Goal: Task Accomplishment & Management: Complete application form

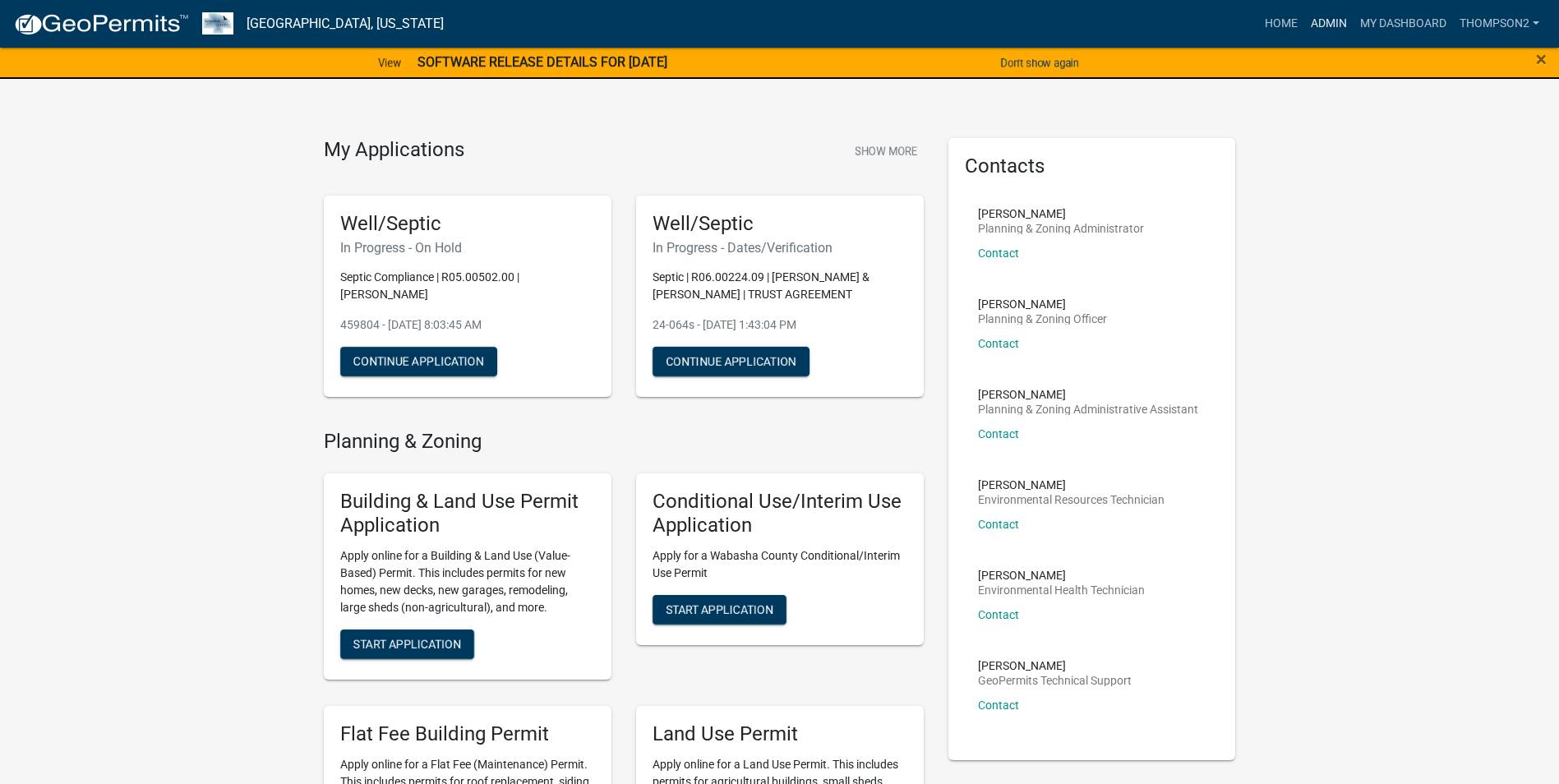
click at [830, 23] on link "Admin" at bounding box center [1329, 24] width 49 height 31
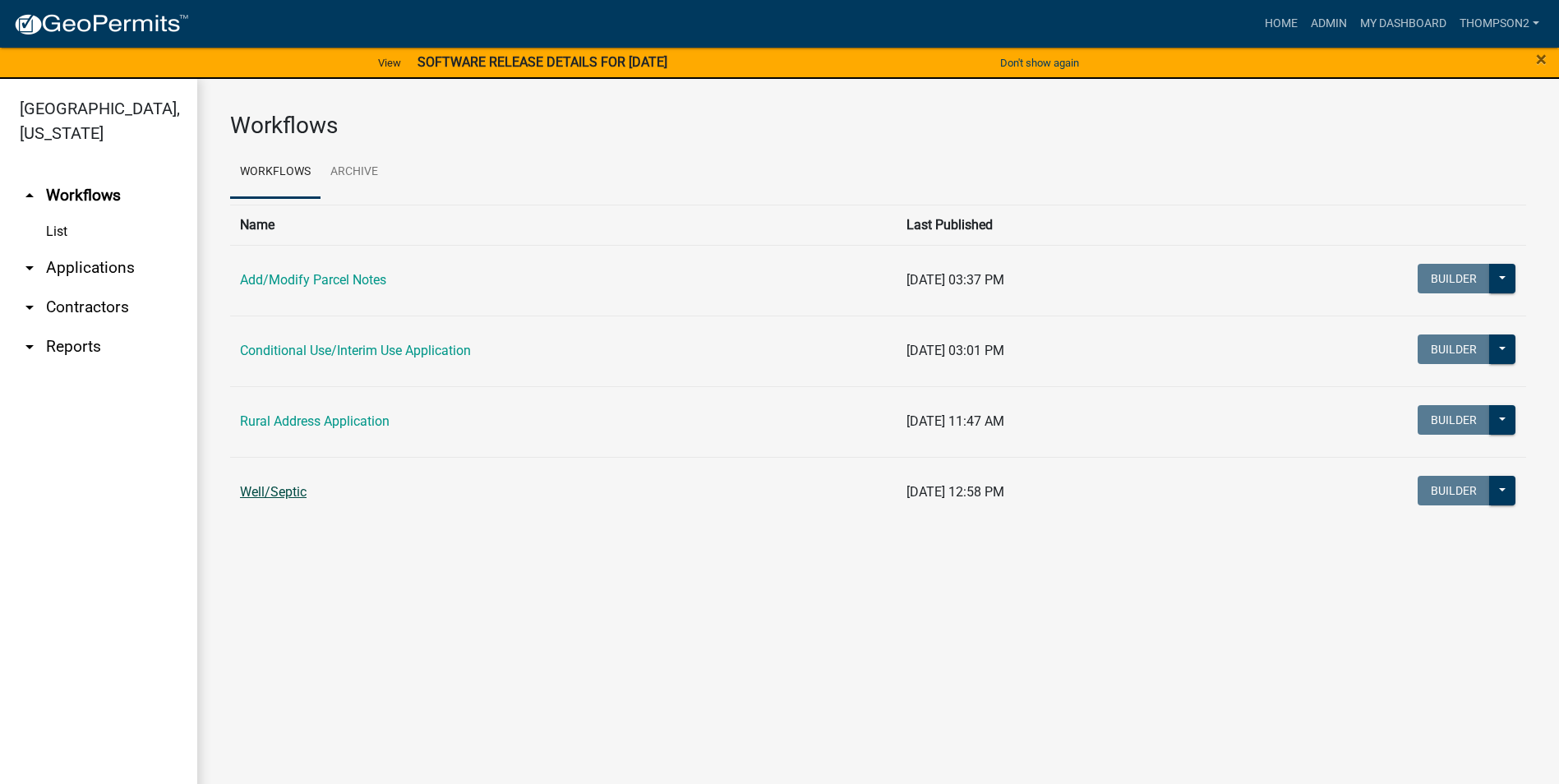
click at [289, 465] on link "Well/Septic" at bounding box center [273, 491] width 66 height 15
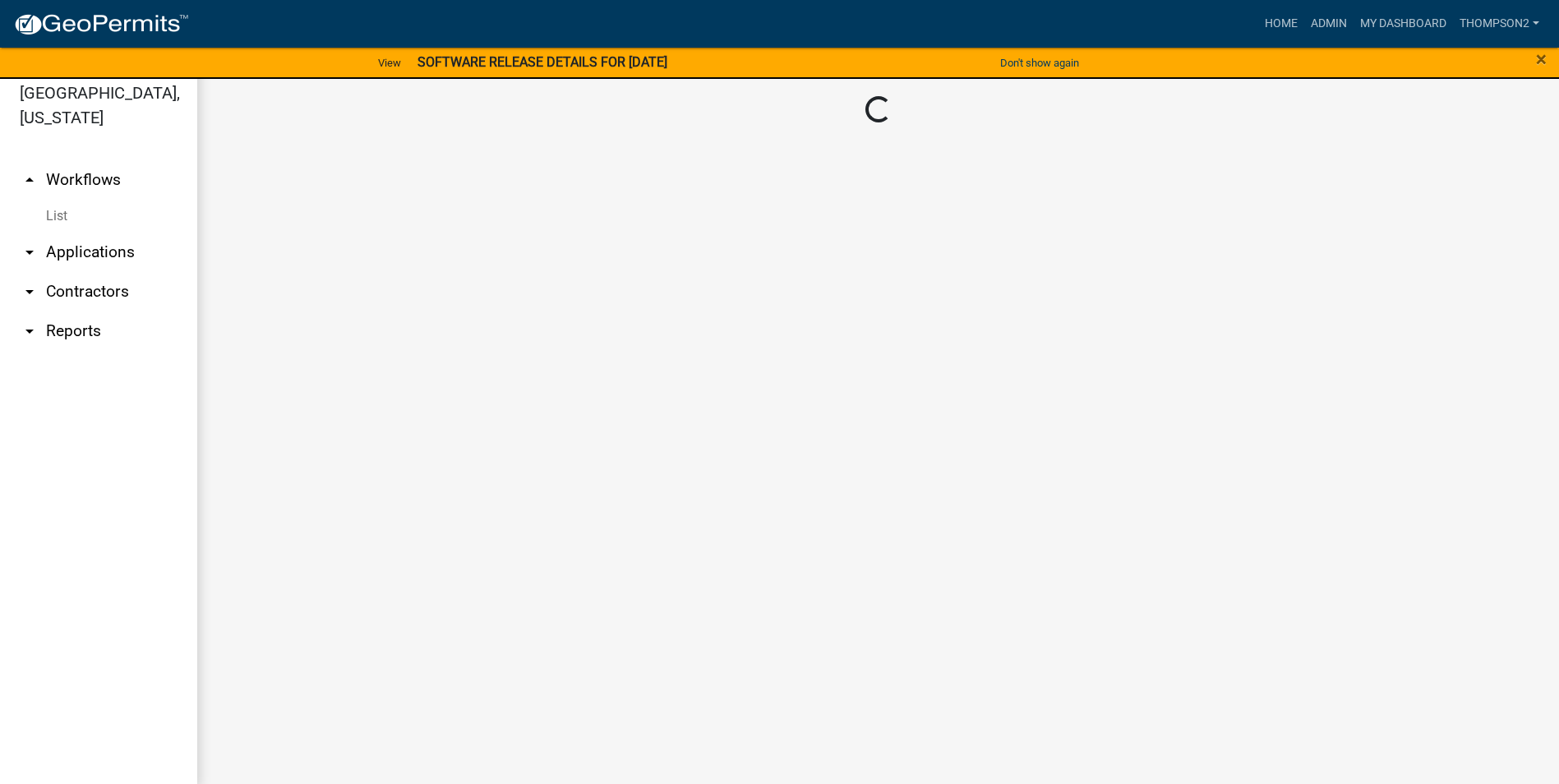
scroll to position [20, 0]
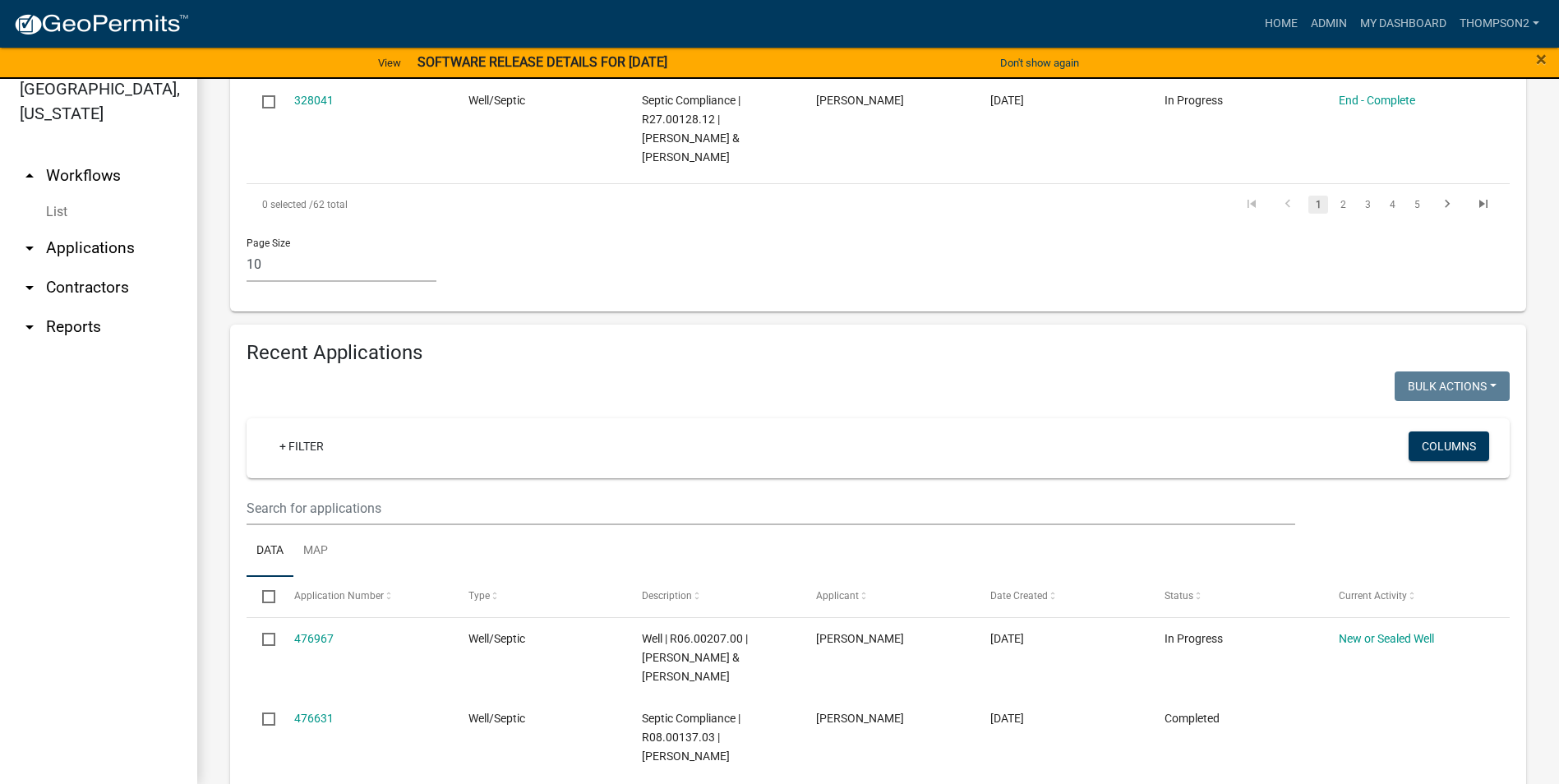
scroll to position [1285, 0]
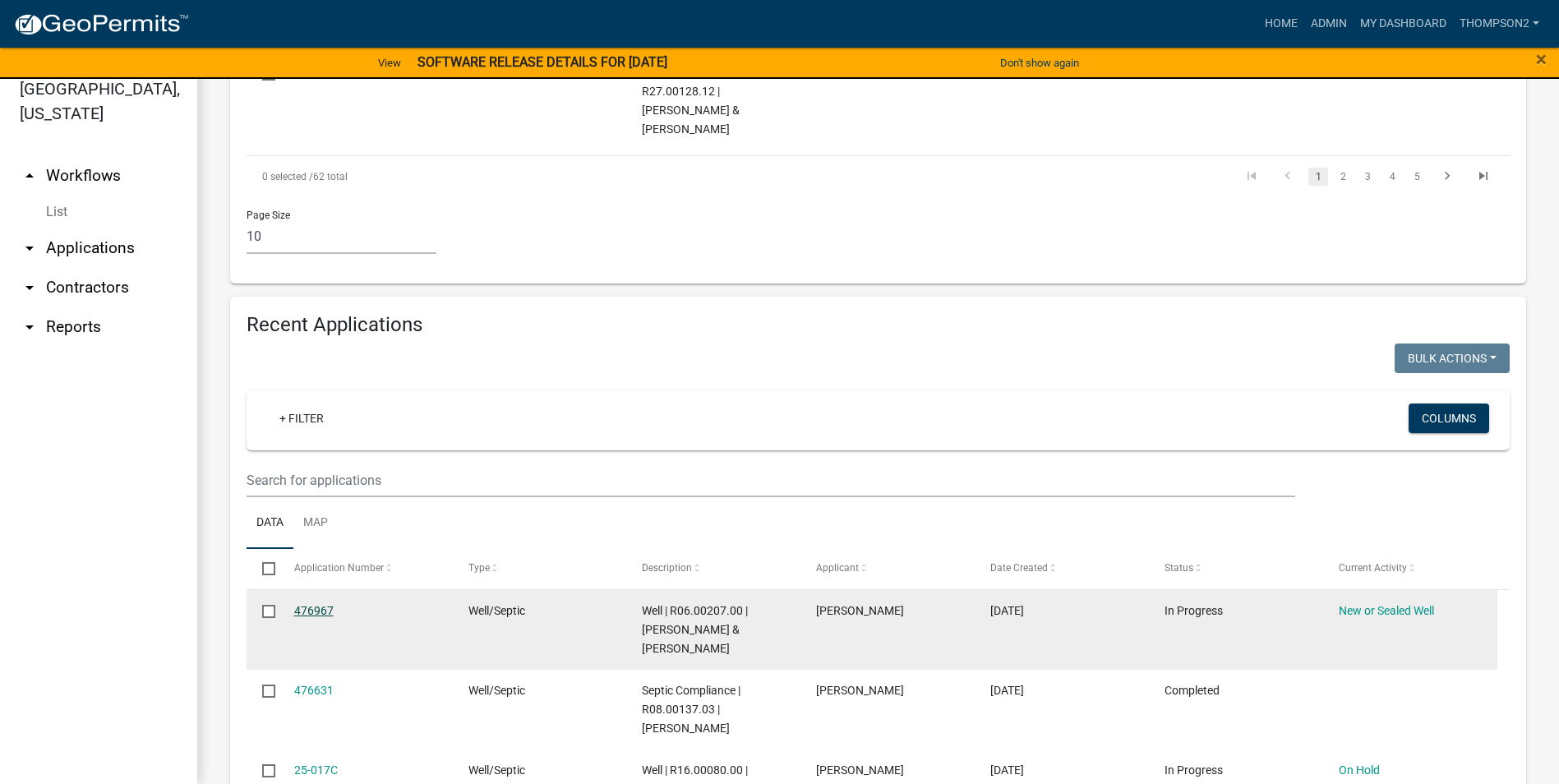
click at [294, 465] on link "476967" at bounding box center [314, 610] width 39 height 13
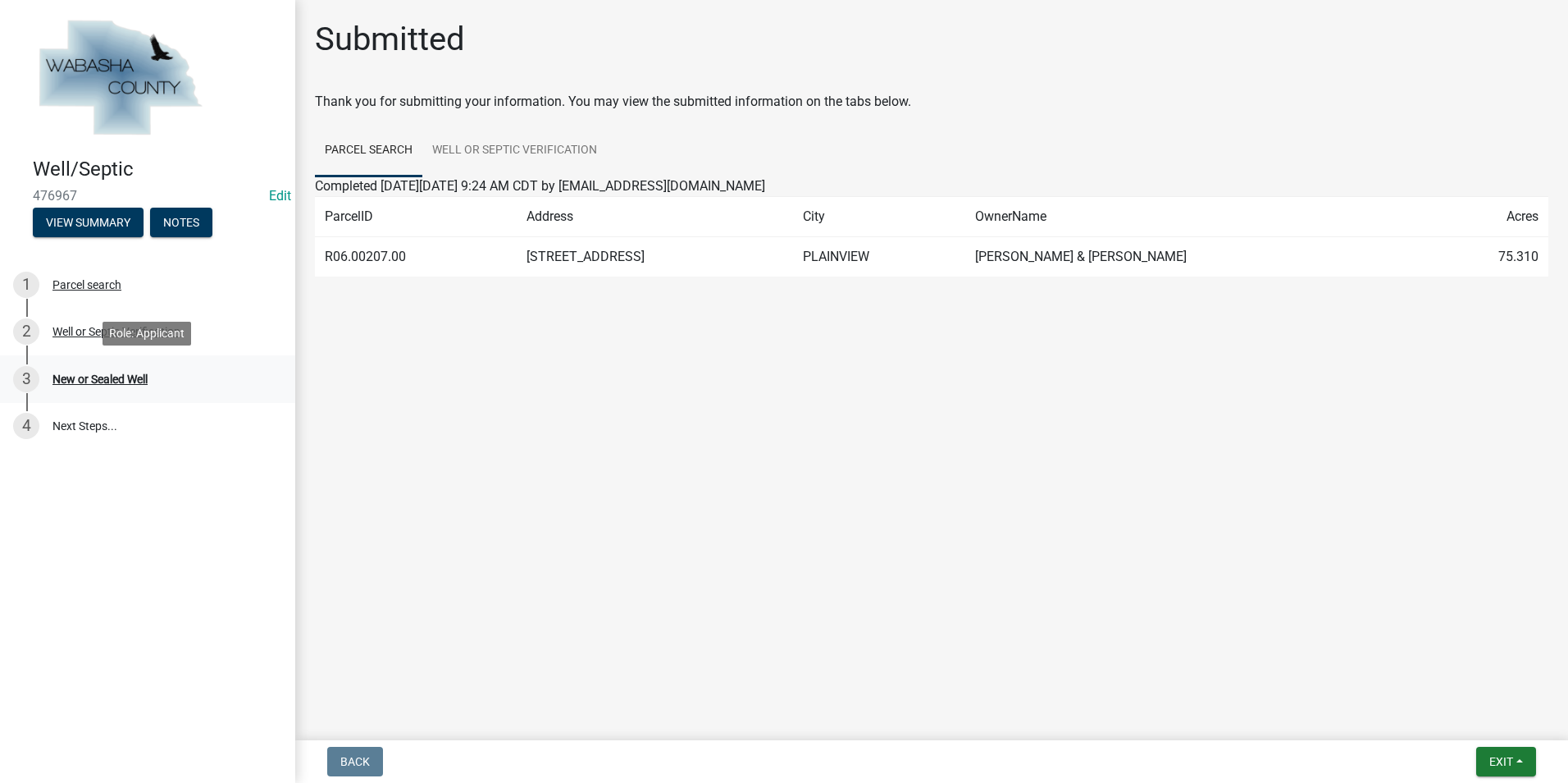
click at [86, 381] on div "New or Sealed Well" at bounding box center [100, 380] width 95 height 12
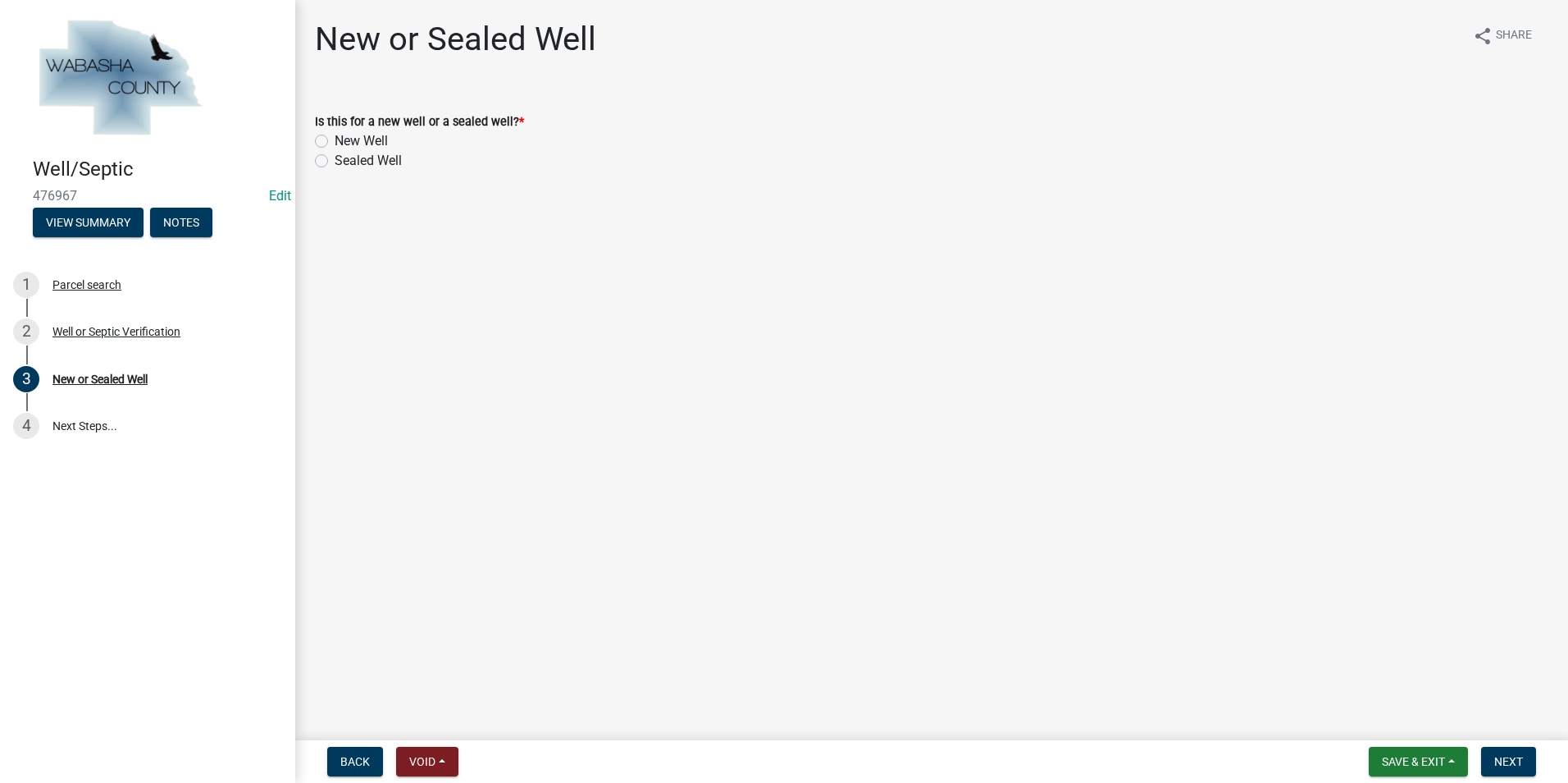
click at [335, 142] on label "New Well" at bounding box center [361, 141] width 53 height 19
click at [335, 142] on input "New Well" at bounding box center [340, 136] width 11 height 11
radio input "true"
click at [828, 464] on span "Next" at bounding box center [1509, 761] width 29 height 13
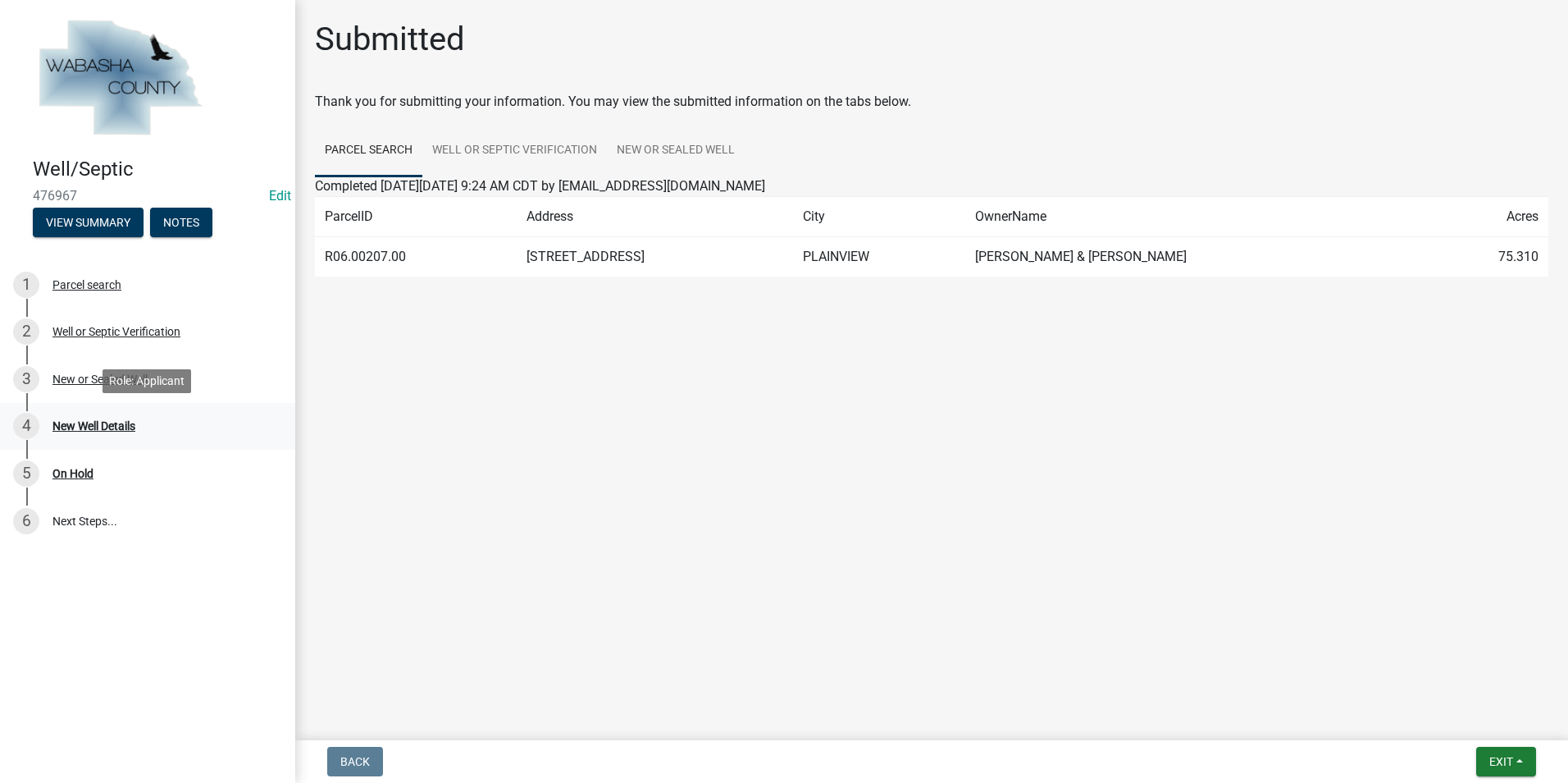
click at [150, 428] on div "4 New Well Details" at bounding box center [141, 425] width 256 height 26
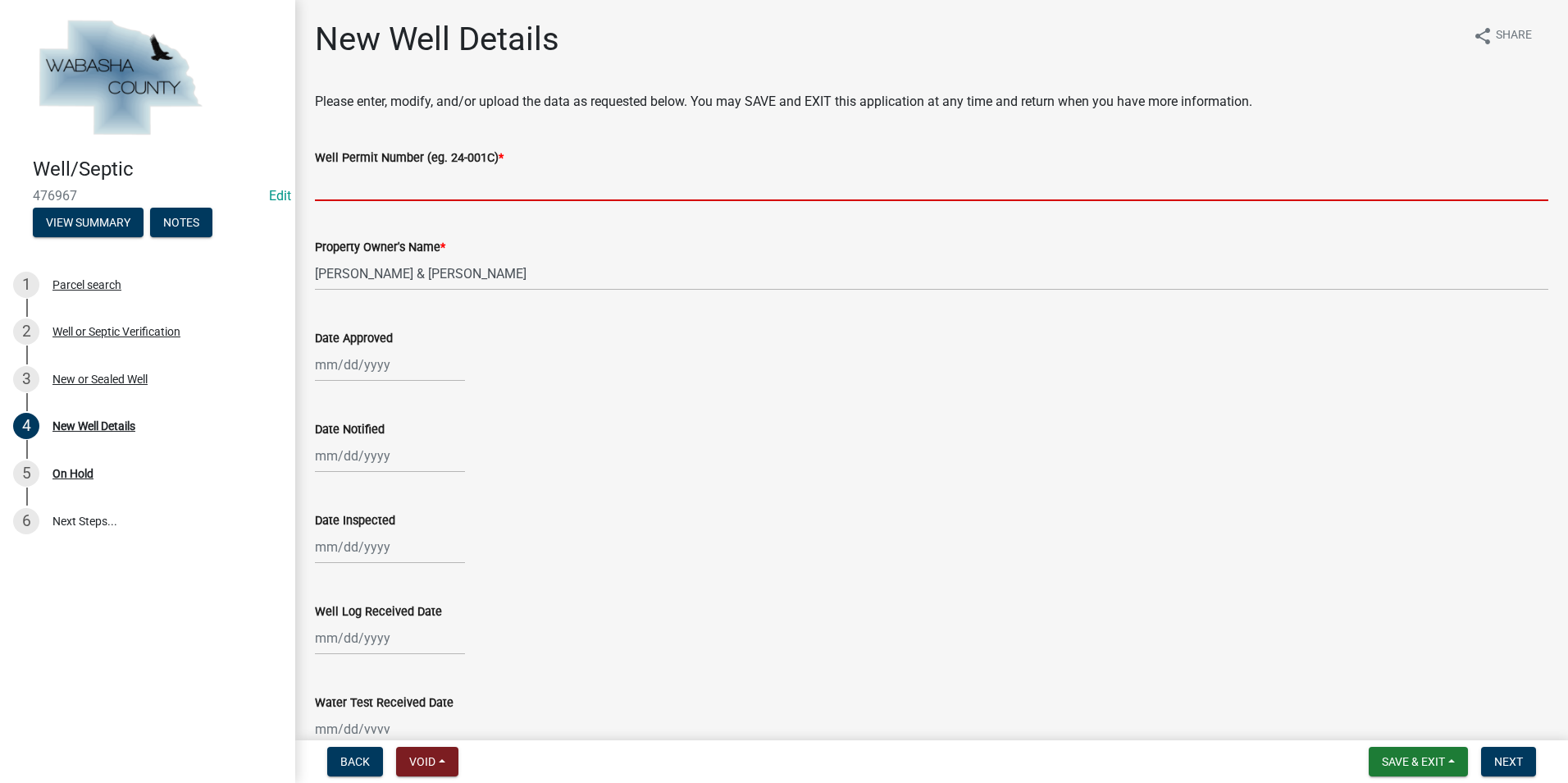
click at [324, 187] on input "Well Permit Number (eg. 24-001C) *" at bounding box center [932, 185] width 1233 height 34
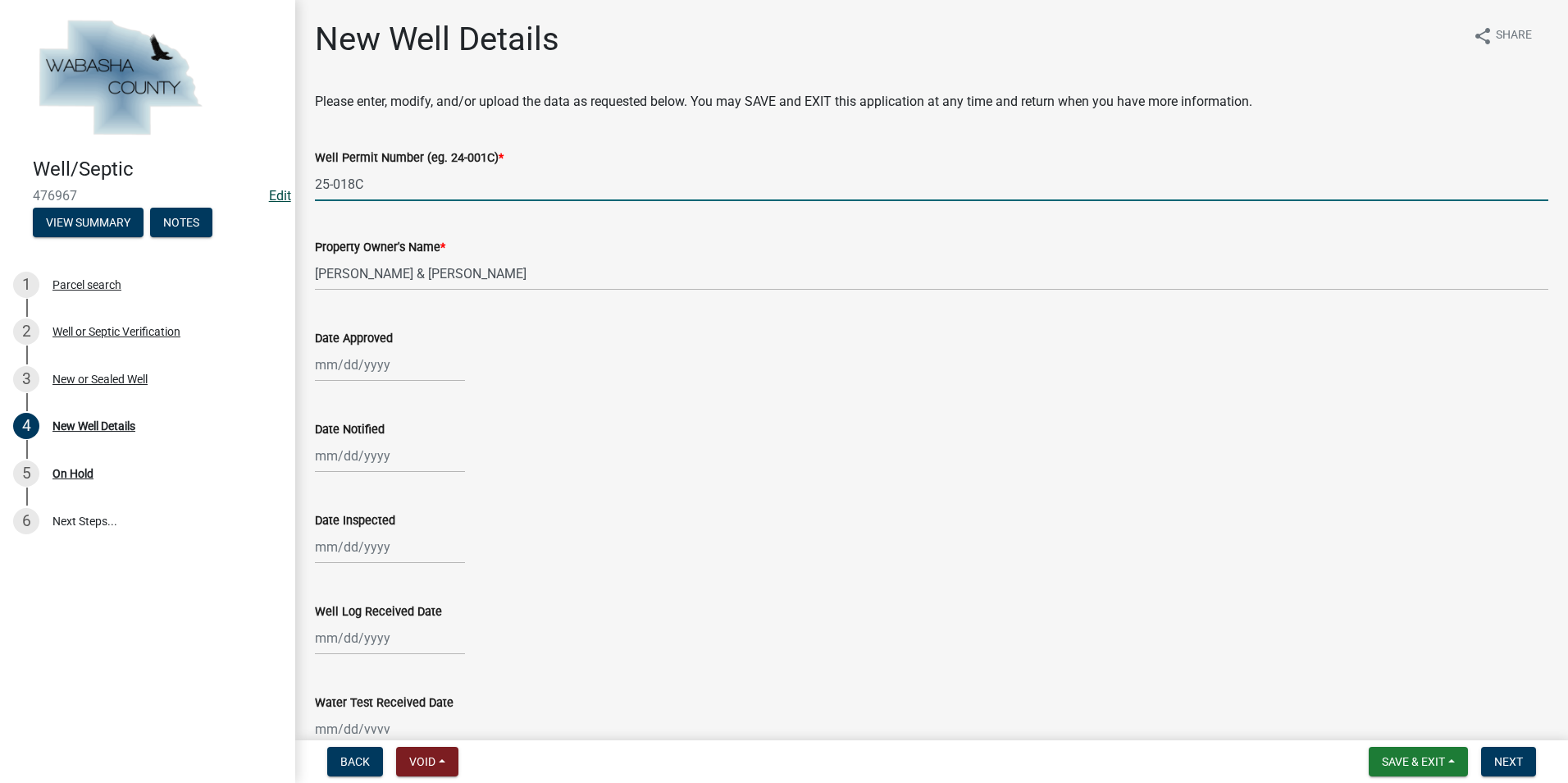
type input "25-018C"
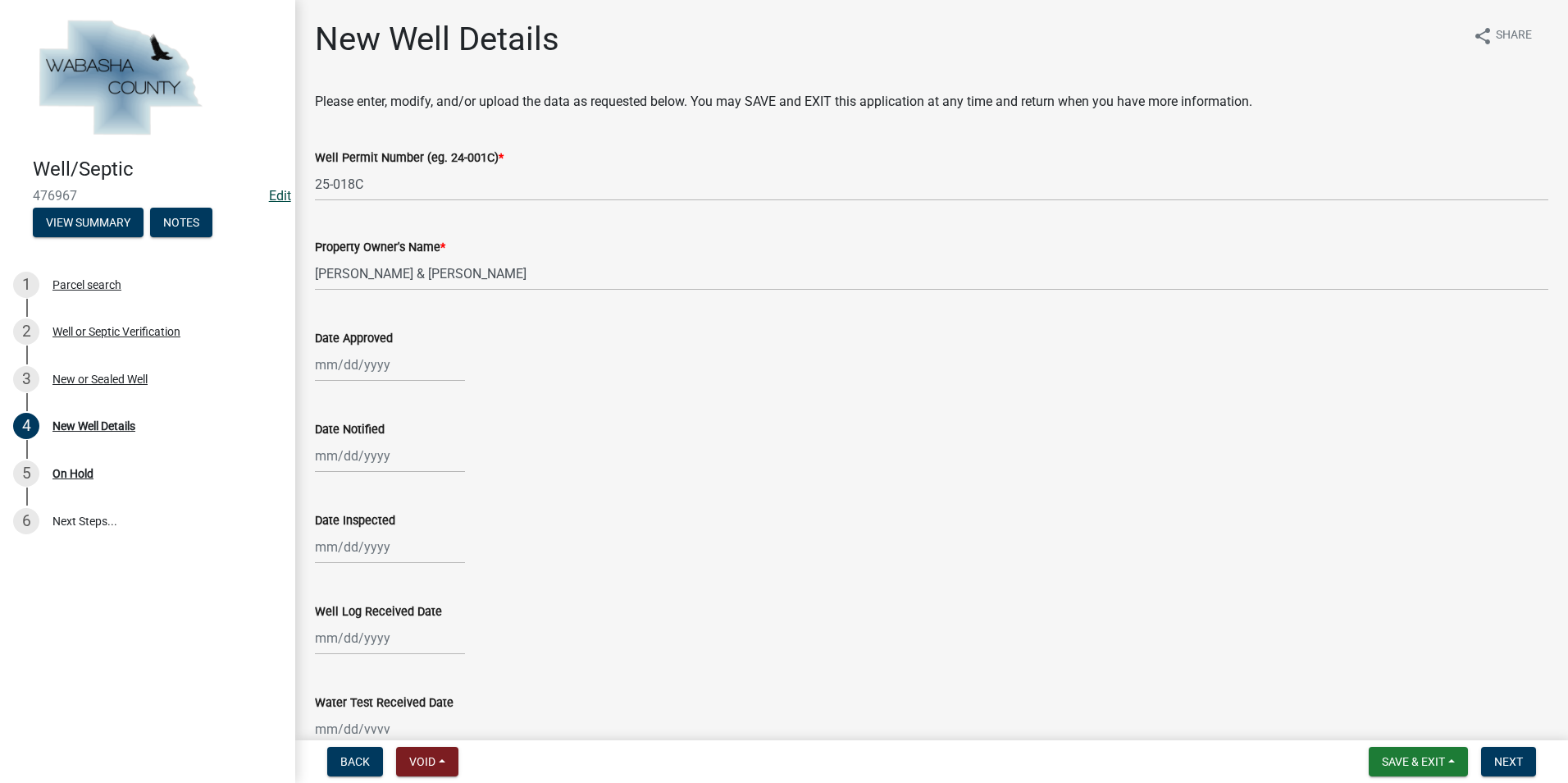
click at [269, 201] on link "Edit" at bounding box center [280, 196] width 22 height 15
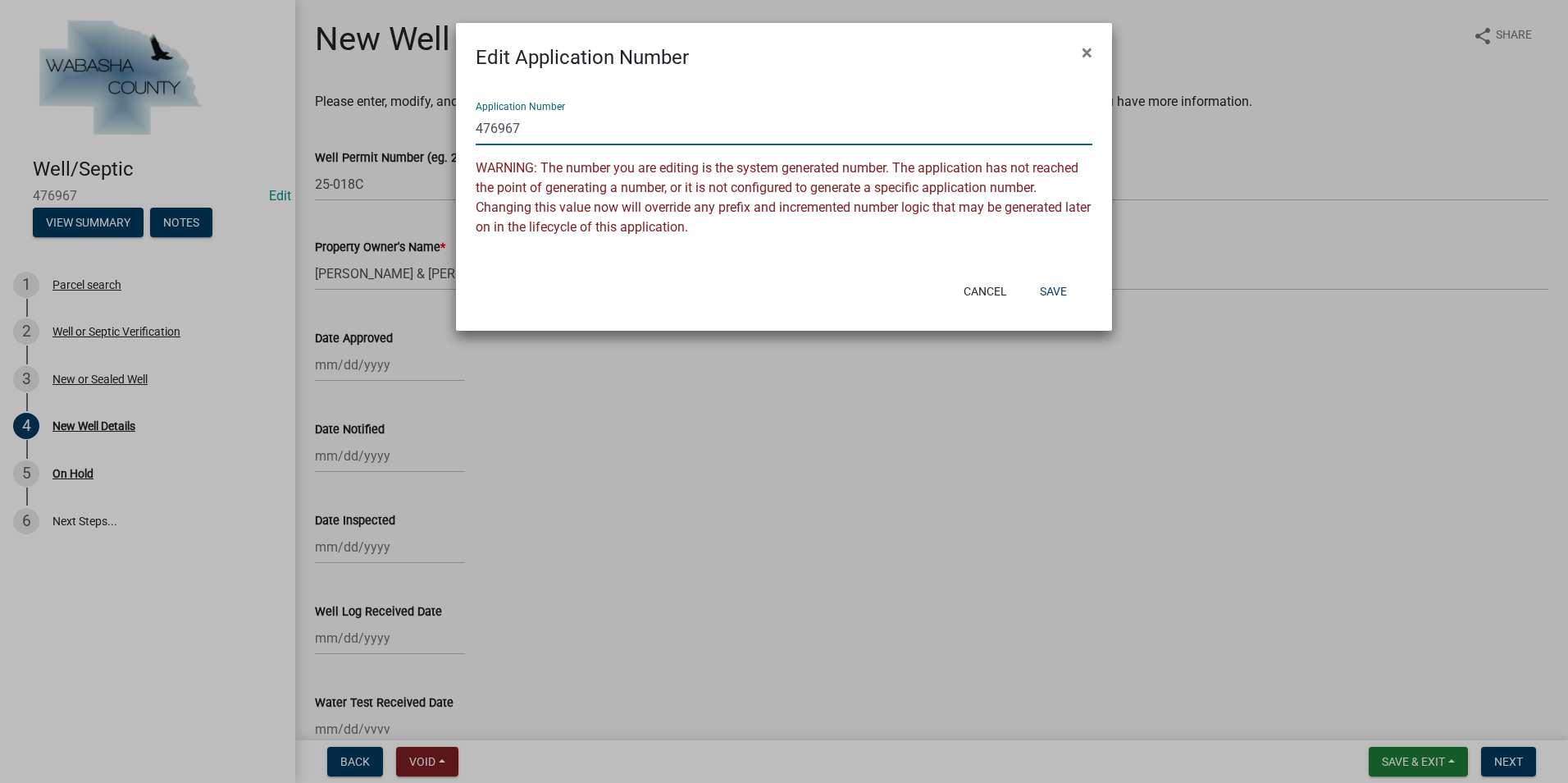
drag, startPoint x: 518, startPoint y: 127, endPoint x: 472, endPoint y: 122, distance: 46.3
click at [472, 122] on div "Application Number 476967 WARNING: The number you are editing is the system gen…" at bounding box center [784, 170] width 657 height 197
click at [828, 289] on button "Save" at bounding box center [1053, 291] width 53 height 30
click at [376, 373] on ngb-modal-window "Edit Application Number × Application Number 25-018C WARNING: The number you ar…" at bounding box center [784, 392] width 1568 height 783
type input "476967"
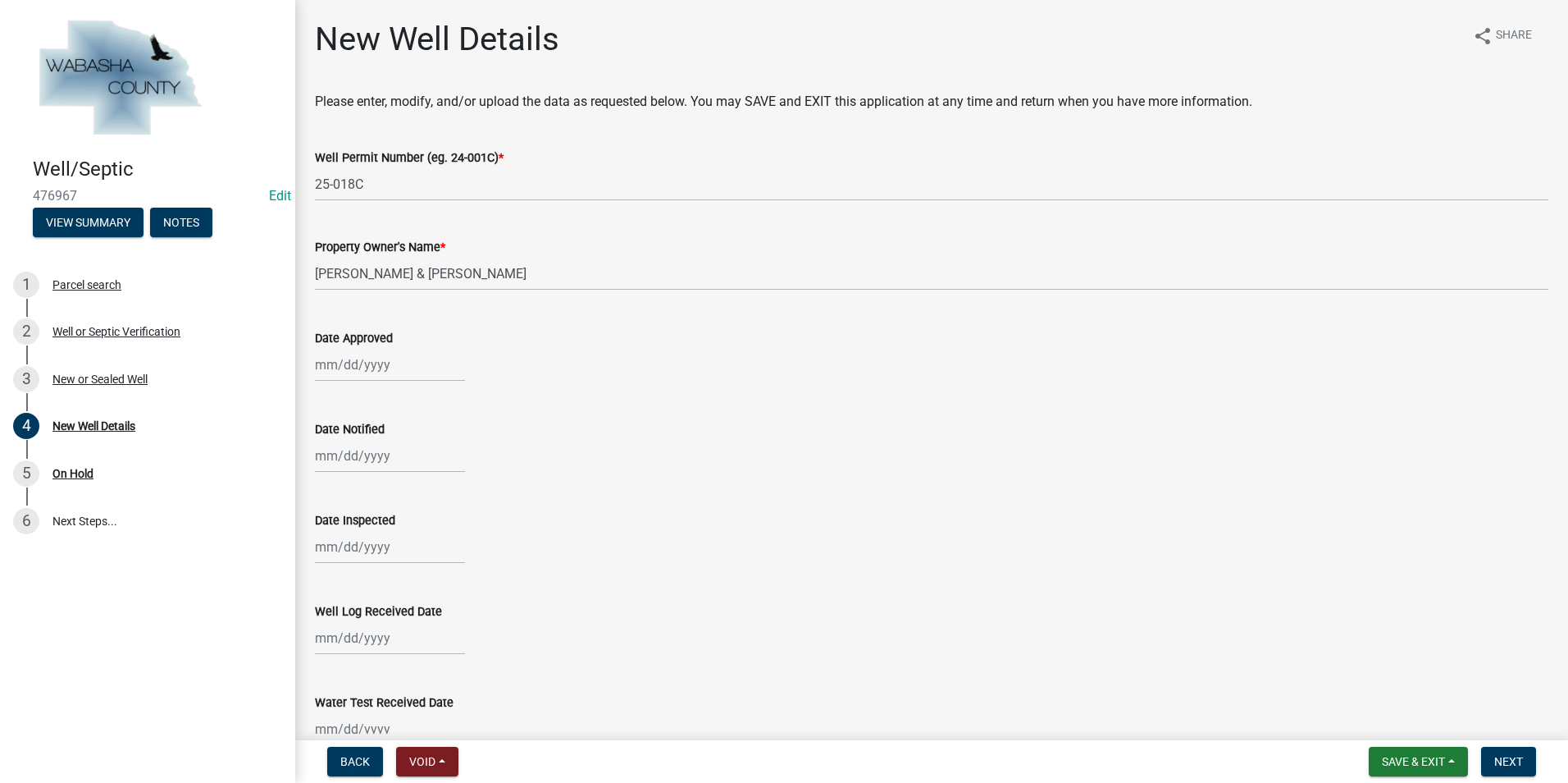
select select "9"
select select "2025"
click at [376, 373] on div "Jan Feb Mar Apr May Jun [DATE] Aug Sep [DATE] 2024 2025 Mo Tu We Th Fr Sa Su 1 …" at bounding box center [390, 365] width 150 height 34
click at [330, 464] on div "15" at bounding box center [331, 504] width 26 height 26
type input "[DATE]"
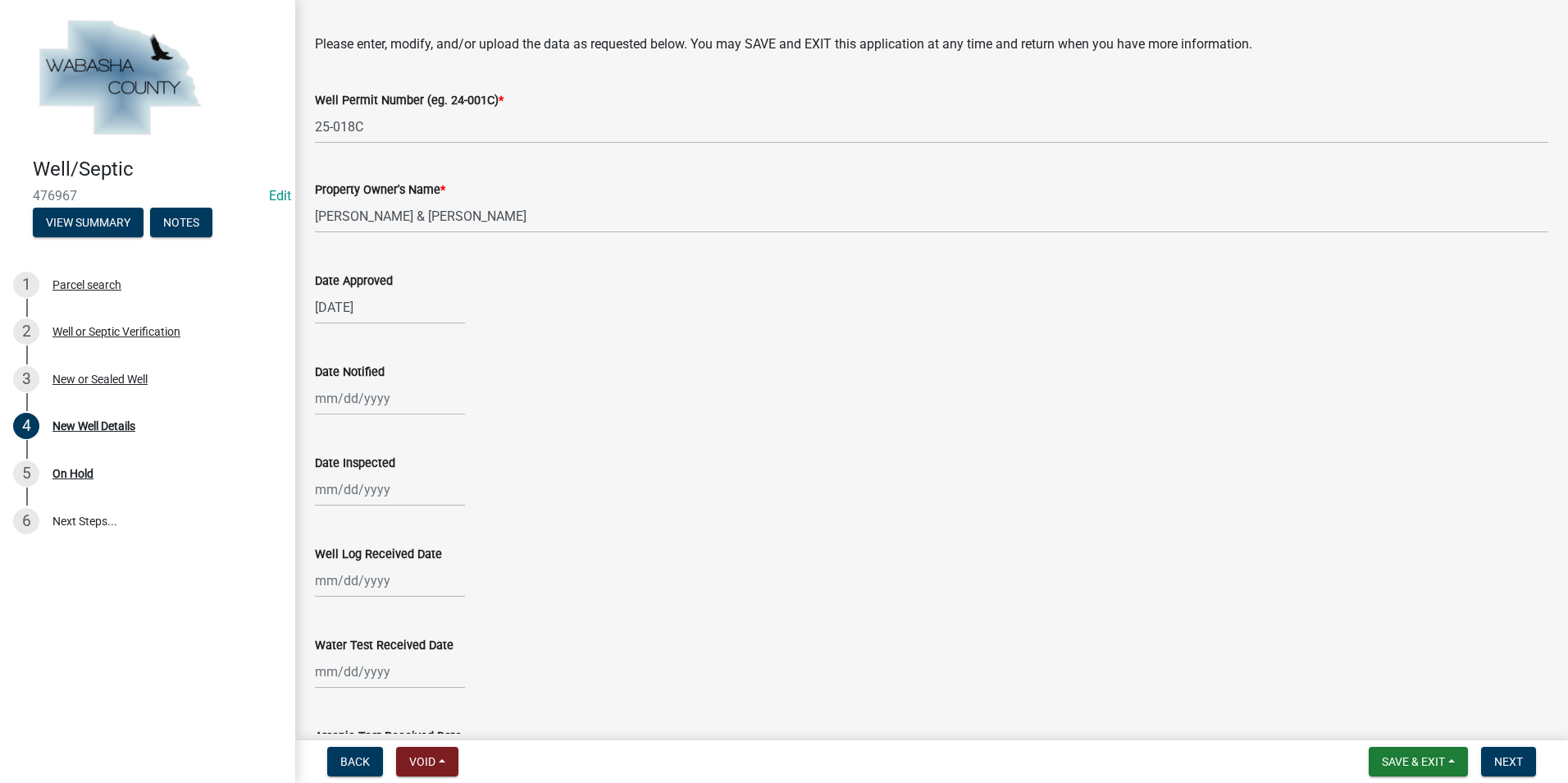
scroll to position [82, 0]
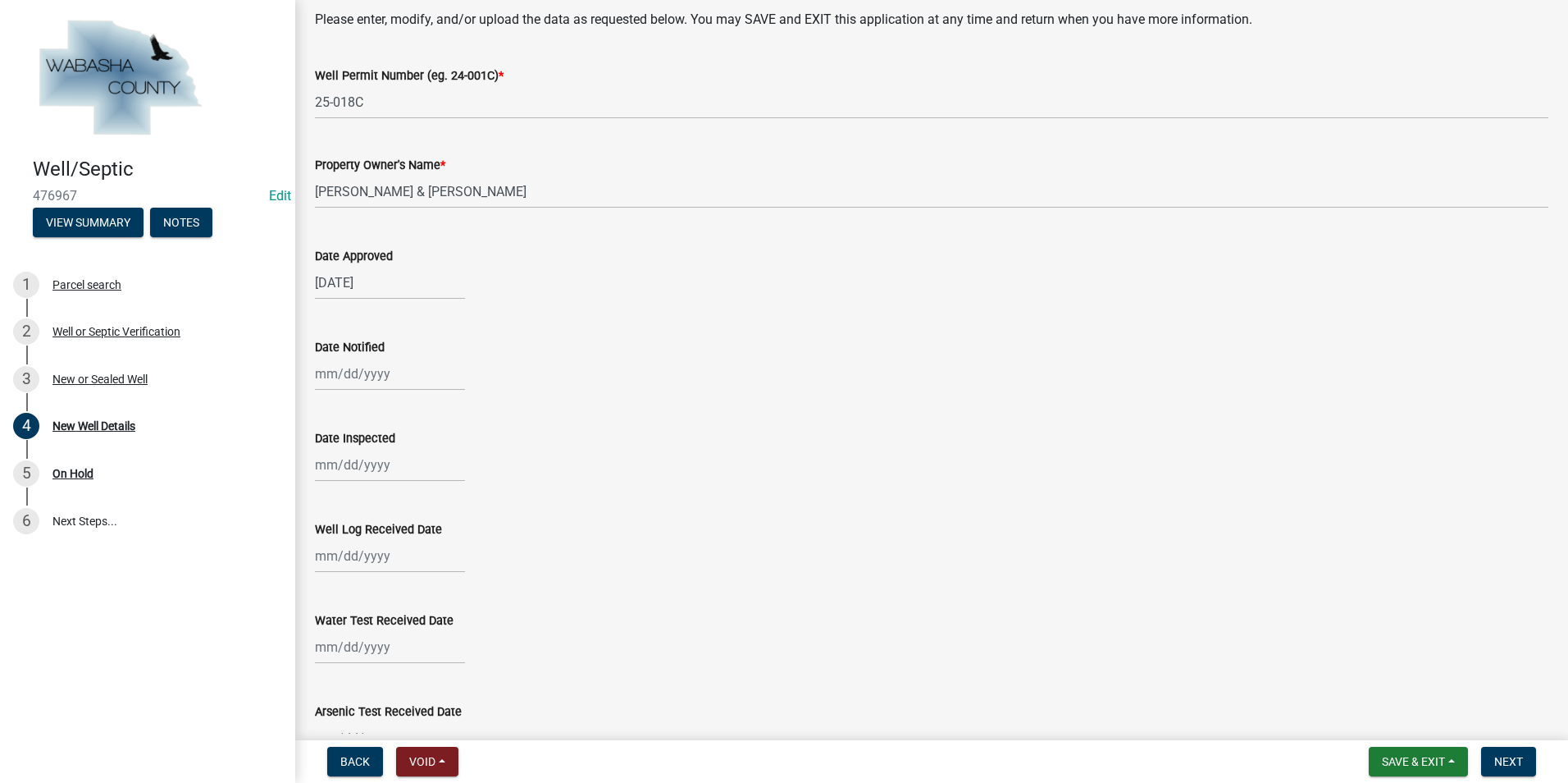
click at [380, 376] on div at bounding box center [390, 374] width 150 height 34
select select "9"
select select "2025"
click at [335, 464] on div "15" at bounding box center [331, 514] width 26 height 26
type input "[DATE]"
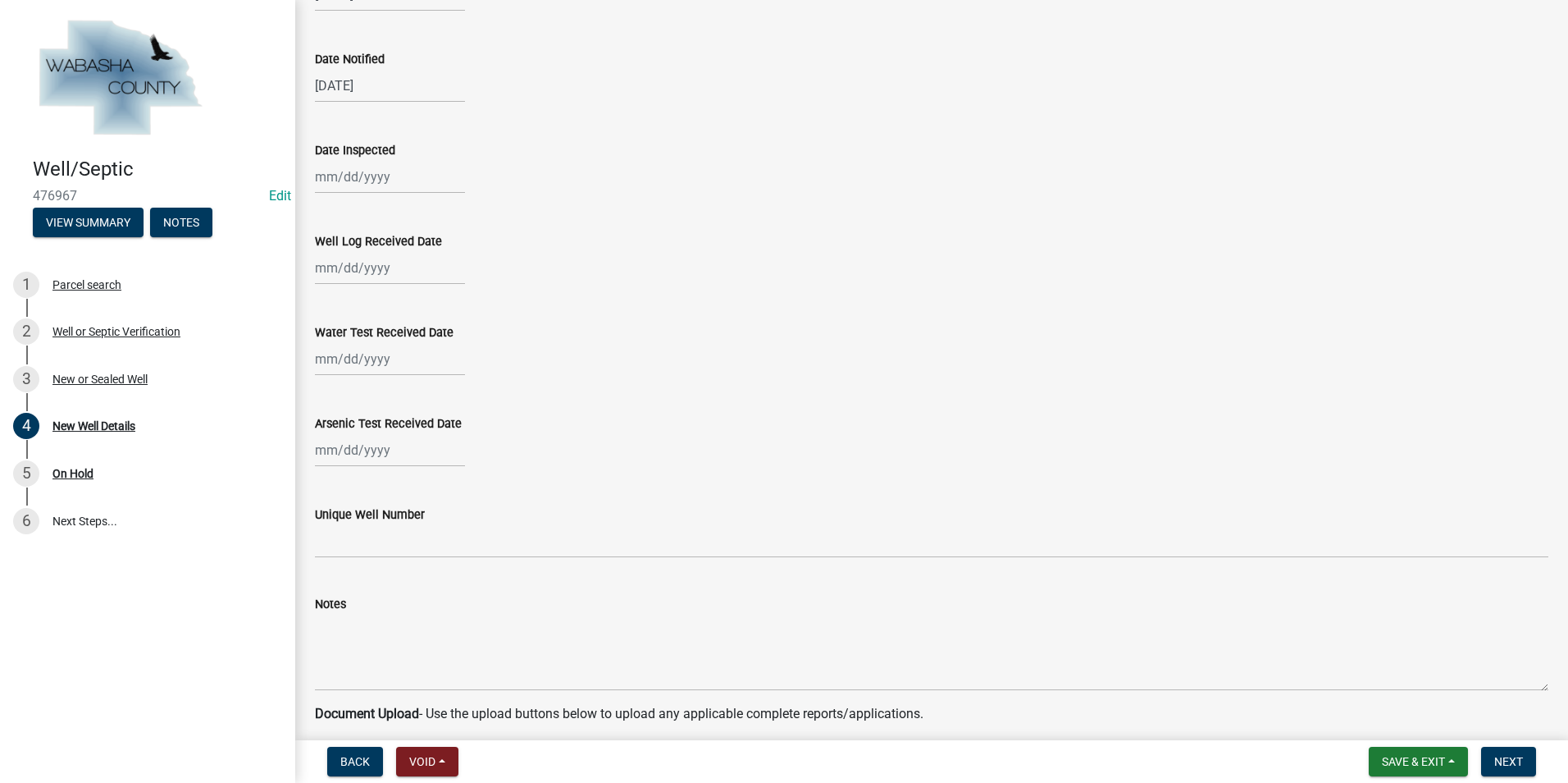
scroll to position [410, 0]
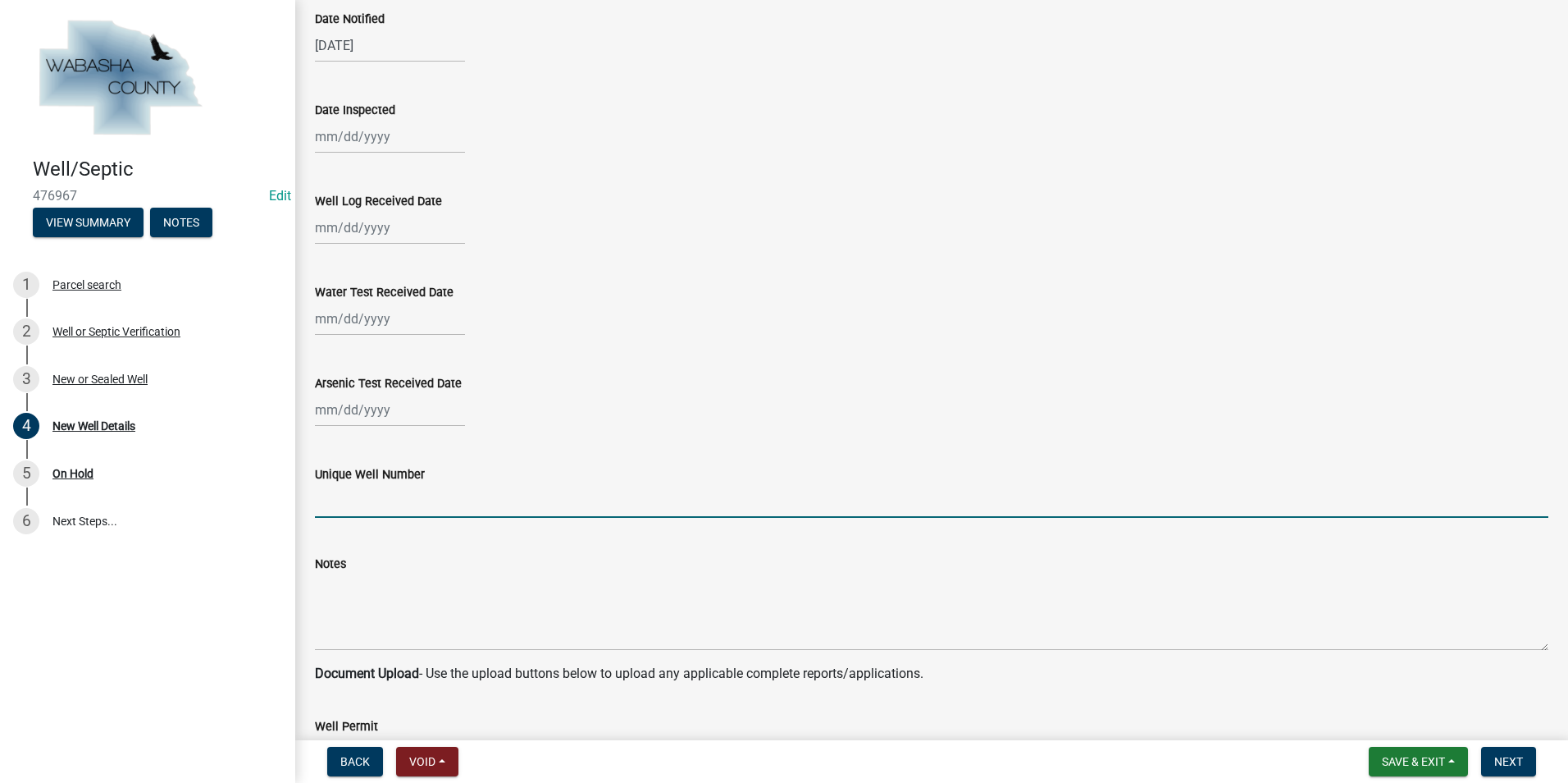
click at [356, 464] on input "Unique Well Number" at bounding box center [932, 501] width 1233 height 34
type input "884269"
click at [828, 464] on button "Next" at bounding box center [1509, 761] width 55 height 30
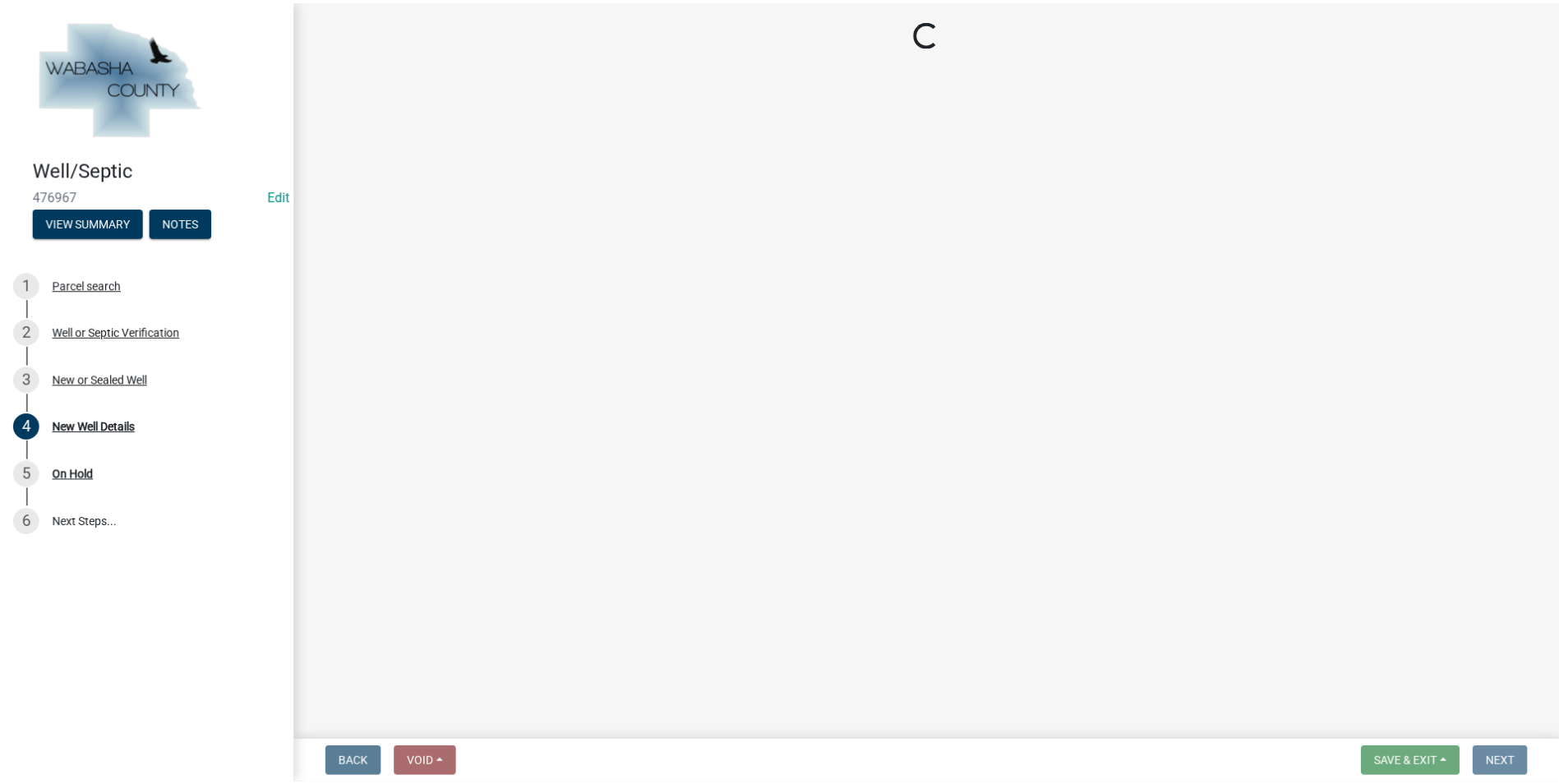
scroll to position [0, 0]
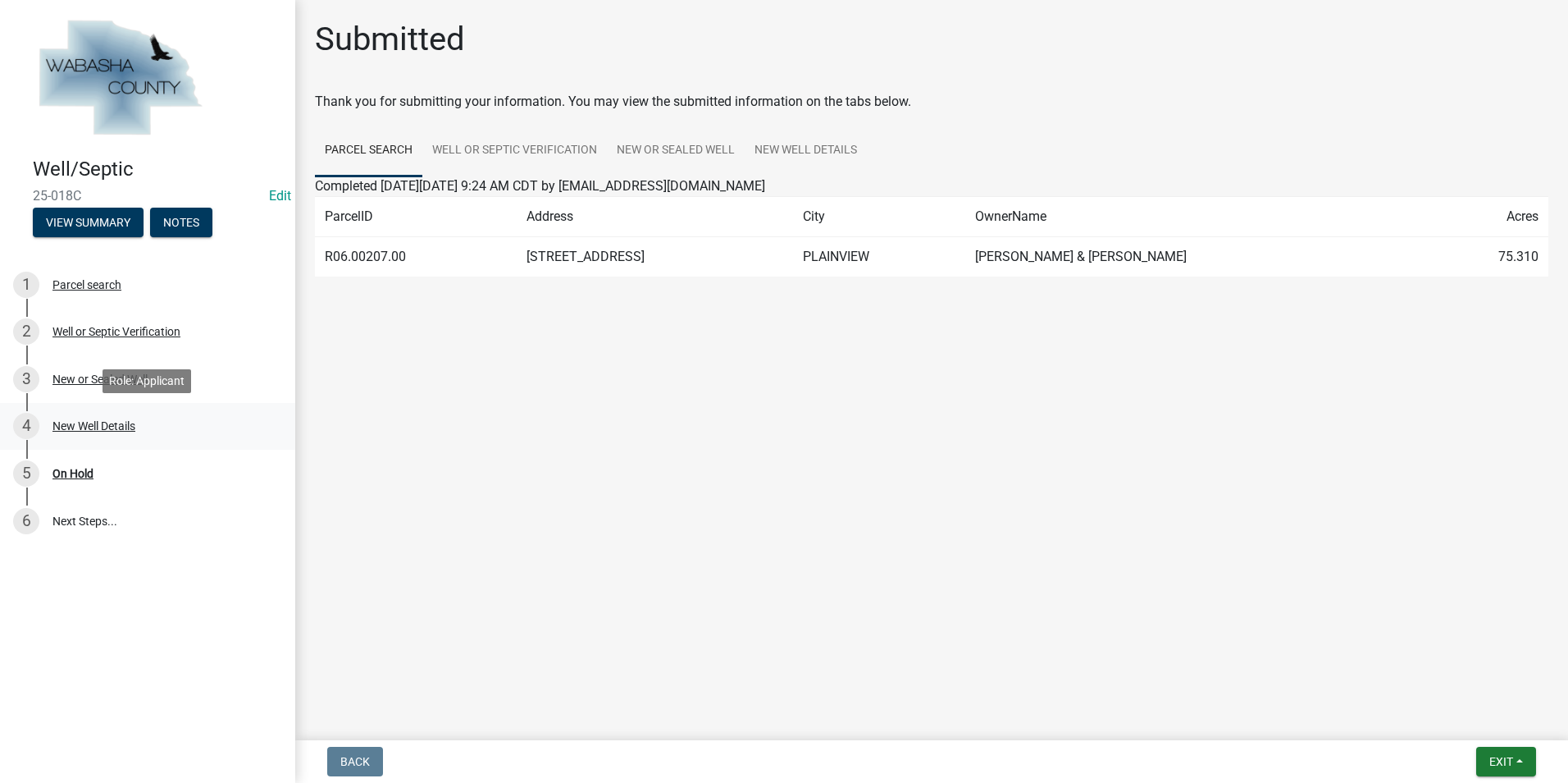
click at [88, 429] on div "New Well Details" at bounding box center [94, 426] width 83 height 12
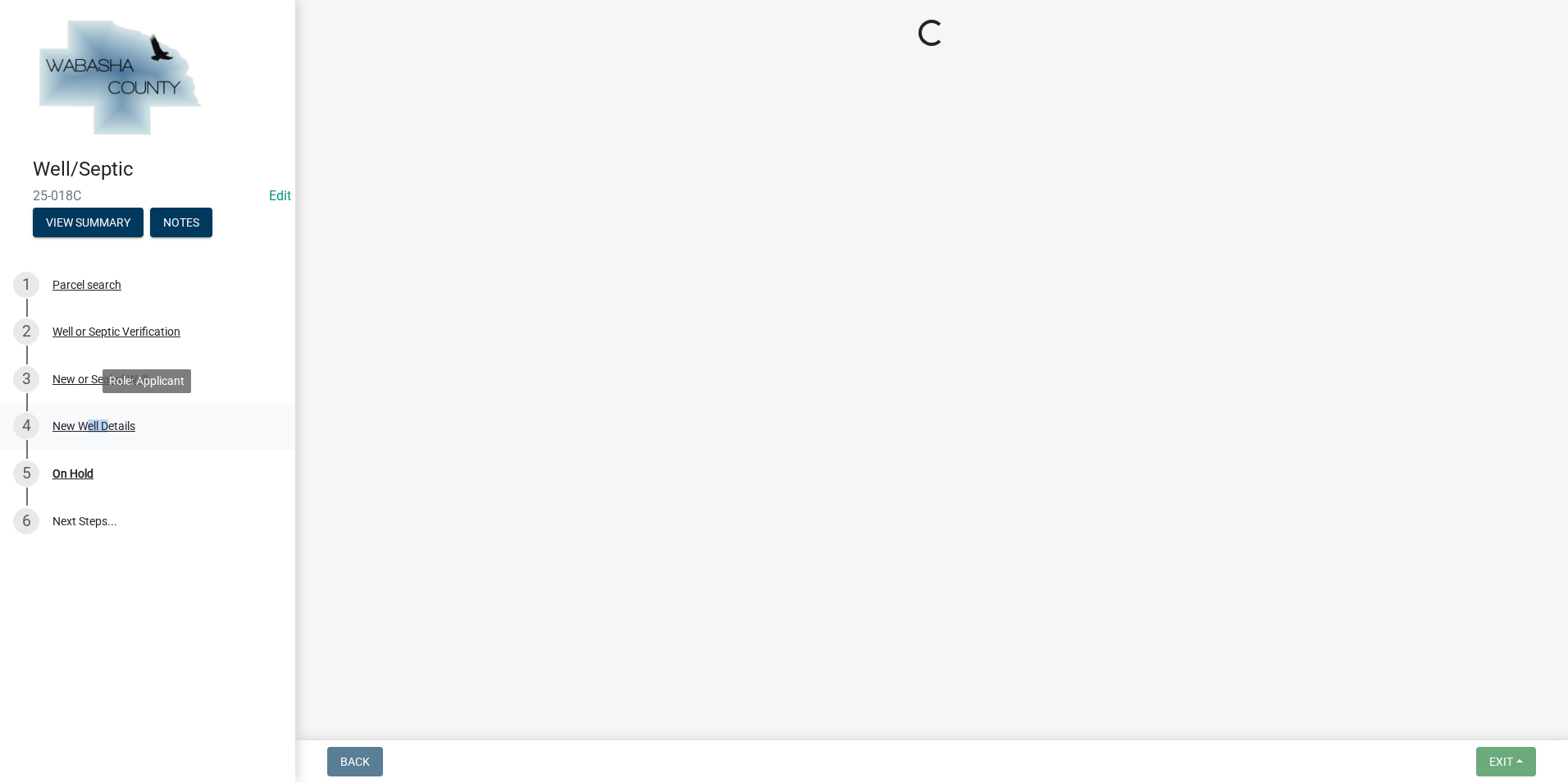
click at [89, 429] on div "New Well Details" at bounding box center [94, 426] width 83 height 12
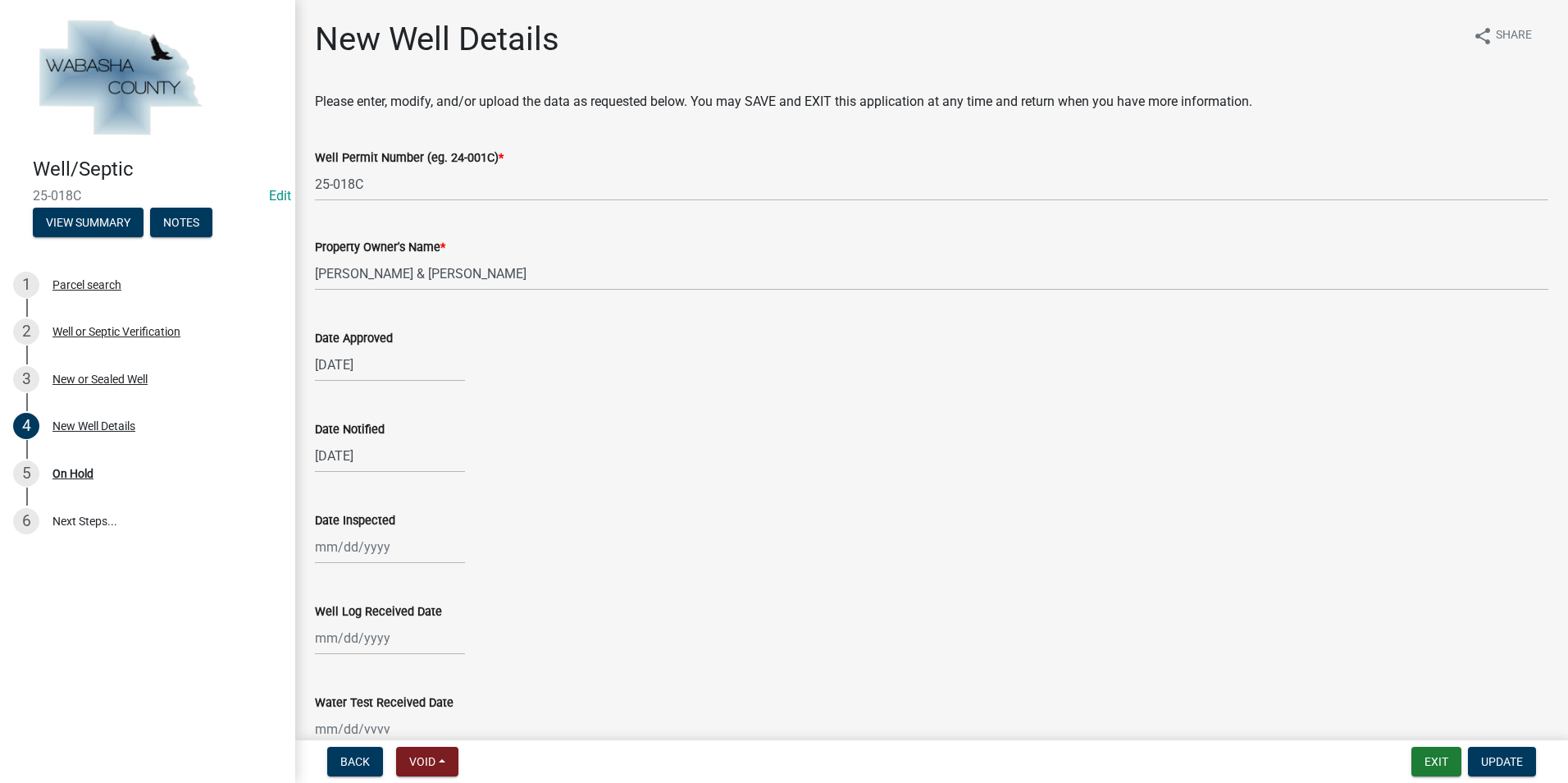
click at [385, 464] on input "Date Inspected" at bounding box center [390, 547] width 150 height 34
select select "9"
select select "2025"
click at [532, 464] on wm-data-entity-input "Date Inspected Jan Feb Mar Apr May Jun [DATE] Aug Sep [DATE] 2024 2025 Mo Tu We…" at bounding box center [932, 532] width 1233 height 91
click at [828, 464] on button "Exit" at bounding box center [1437, 761] width 50 height 30
